Goal: Information Seeking & Learning: Learn about a topic

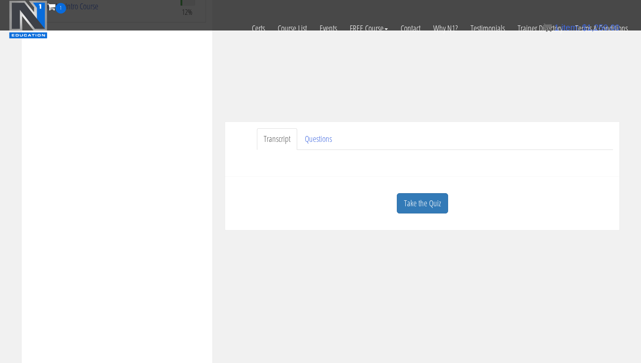
scroll to position [178, 0]
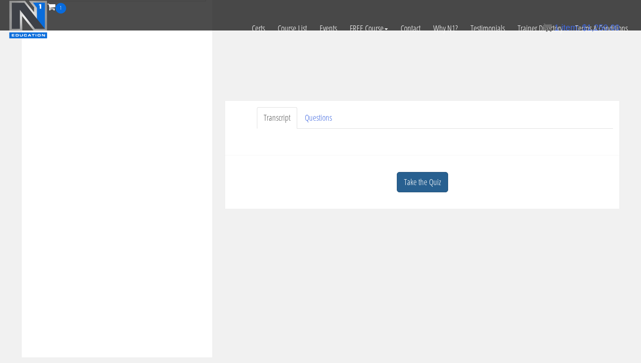
click at [427, 184] on link "Take the Quiz" at bounding box center [422, 182] width 51 height 21
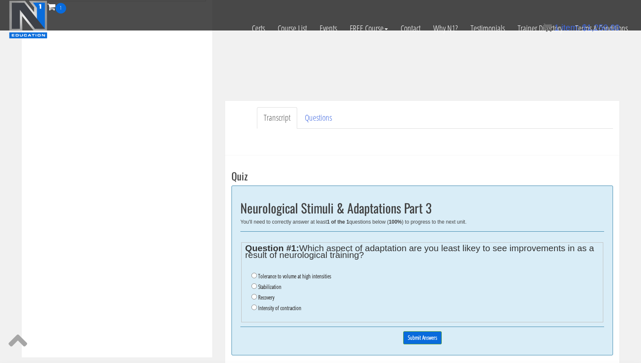
click at [263, 299] on label "Recovery" at bounding box center [266, 297] width 16 height 7
click at [257, 299] on input "Recovery" at bounding box center [254, 297] width 6 height 6
radio input "true"
click at [419, 334] on input "Submit Answers" at bounding box center [422, 337] width 39 height 13
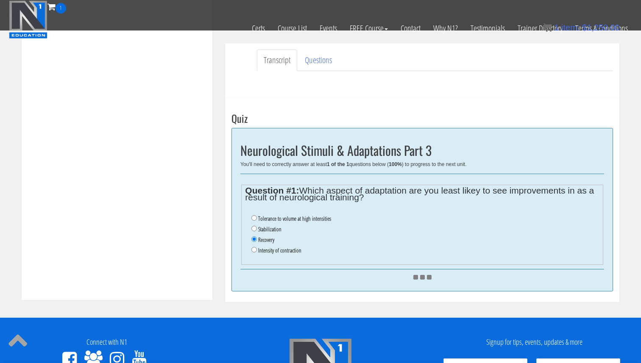
scroll to position [239, 0]
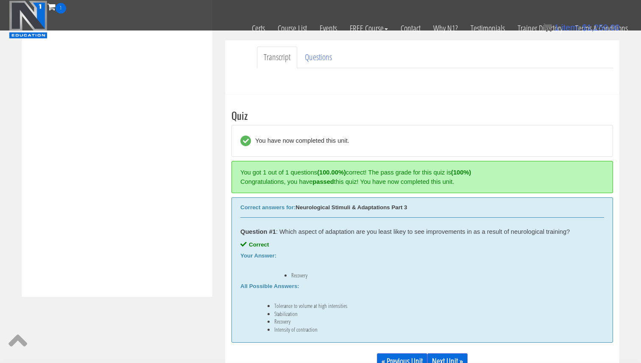
scroll to position [322, 0]
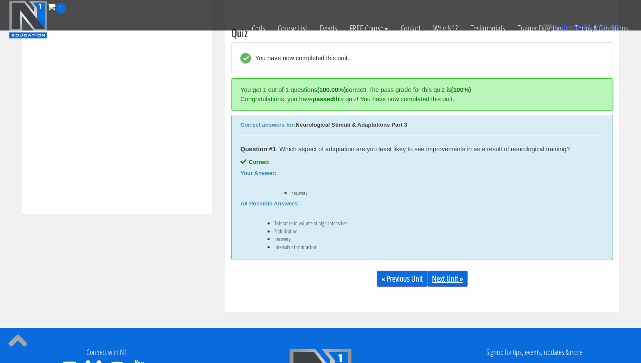
click at [451, 275] on link "Next Unit »" at bounding box center [447, 279] width 40 height 16
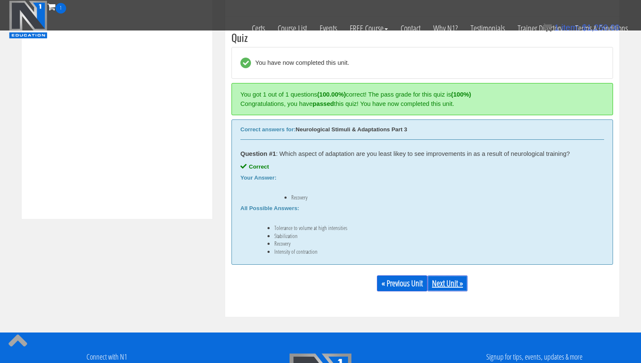
scroll to position [315, 0]
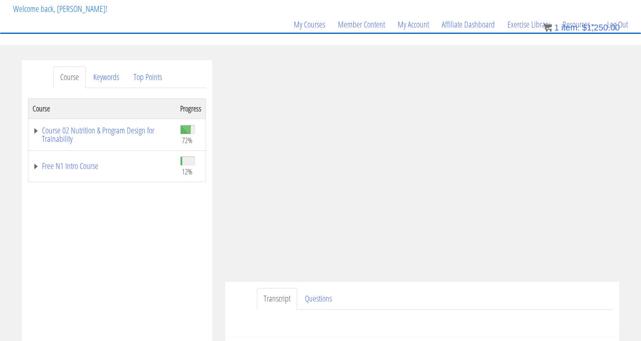
scroll to position [41, 0]
